Goal: Find specific page/section

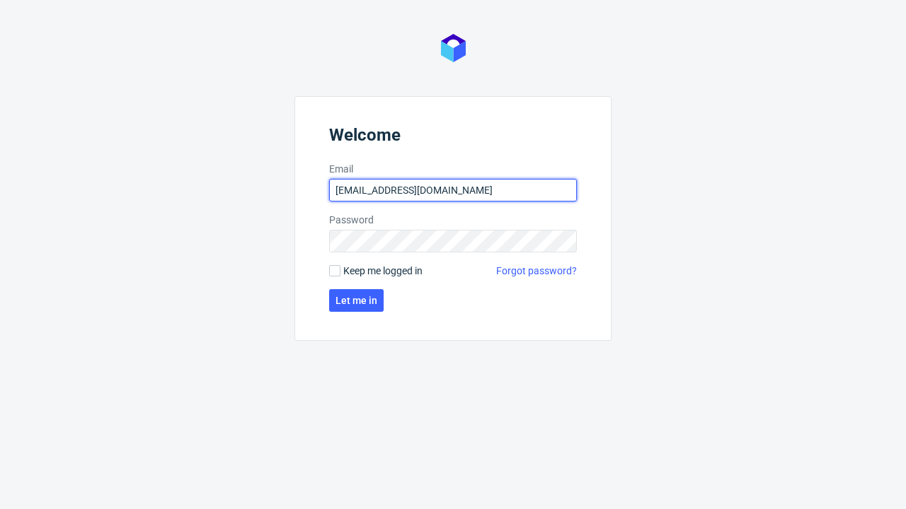
type input "[EMAIL_ADDRESS][DOMAIN_NAME]"
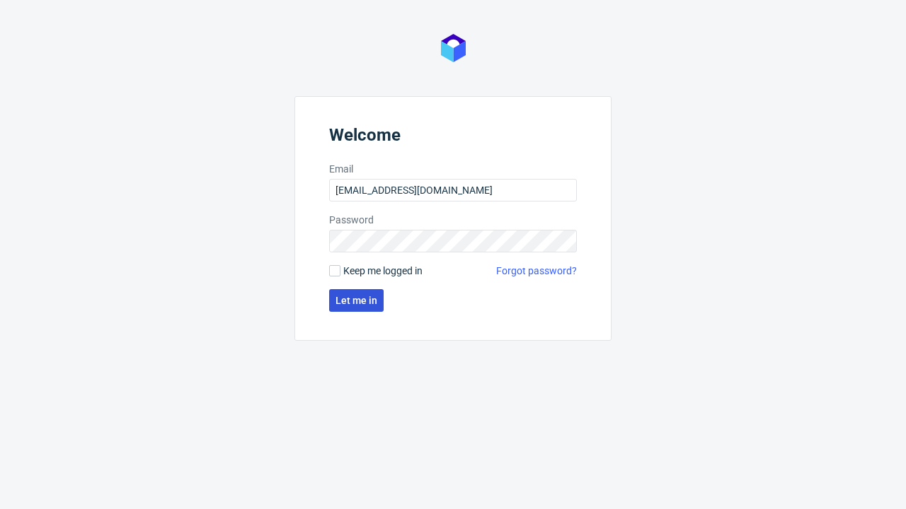
click at [356, 301] on span "Let me in" at bounding box center [356, 301] width 42 height 10
